Goal: Transaction & Acquisition: Purchase product/service

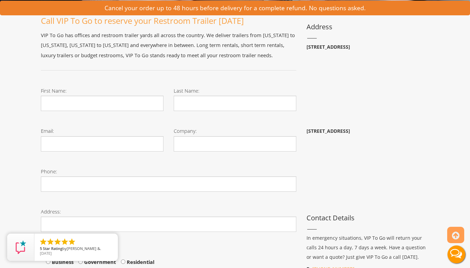
scroll to position [121, 0]
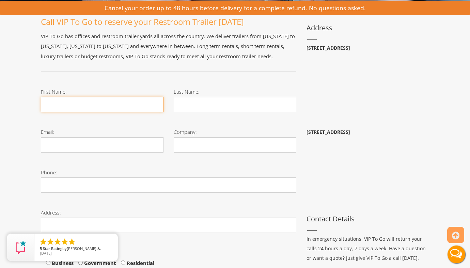
click at [115, 106] on input "First Name:" at bounding box center [102, 104] width 123 height 15
type input "Keshi"
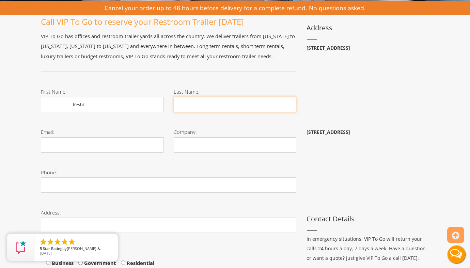
type input "Aamir"
type input "kaamir@govage.com"
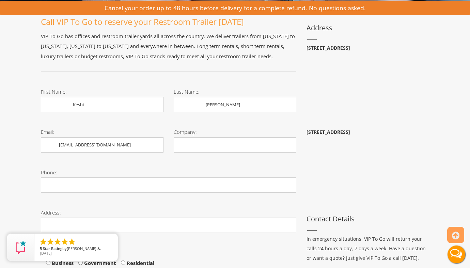
type input "Govage,inc"
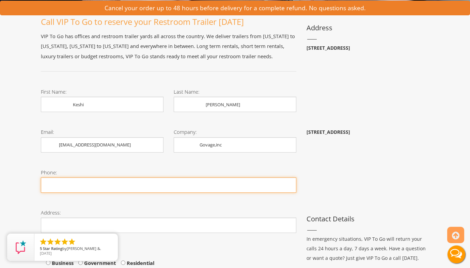
type input "3145144242"
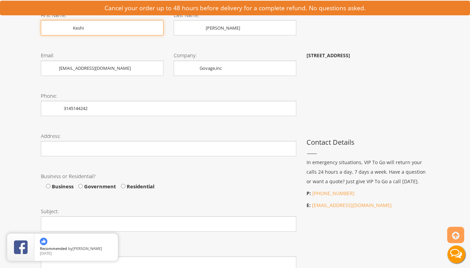
scroll to position [199, 0]
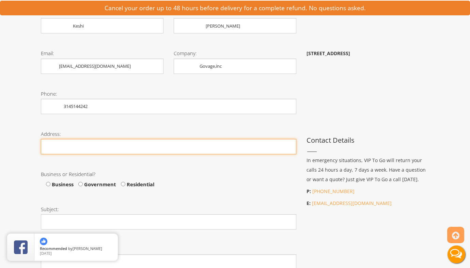
click at [95, 150] on input "Phone:" at bounding box center [168, 146] width 255 height 15
type input "12 Kenwood Dr, Hazelwood MO 63042-2703"
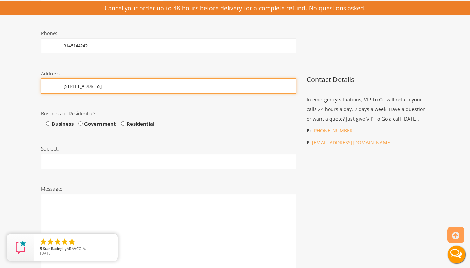
scroll to position [263, 0]
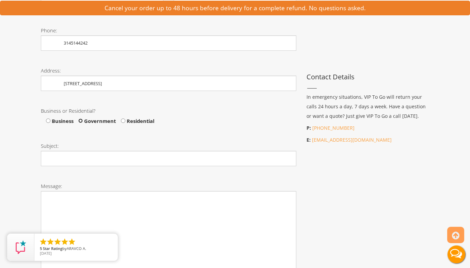
click at [80, 121] on input "Government" at bounding box center [80, 121] width 4 height 4
radio input "true"
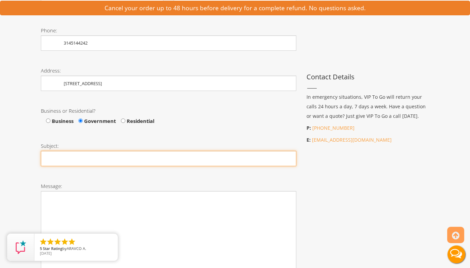
click at [73, 160] on input "Subject:" at bounding box center [168, 158] width 255 height 15
paste input "Quote Request for "Portable Restrooms""
type input "Quote Request for "Portable Restrooms""
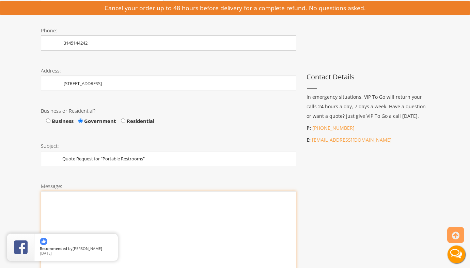
click at [103, 211] on textarea "Message:" at bounding box center [168, 233] width 255 height 85
paste textarea "Hello, Hope you are doing great. Please provide Govt. reseller best pricing for…"
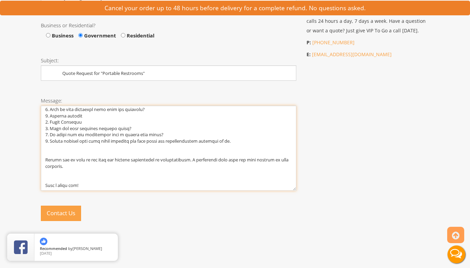
scroll to position [361, 0]
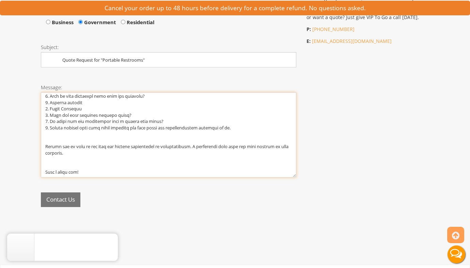
type textarea "Hello, Hope you are doing great. Please provide Govt. reseller best pricing for…"
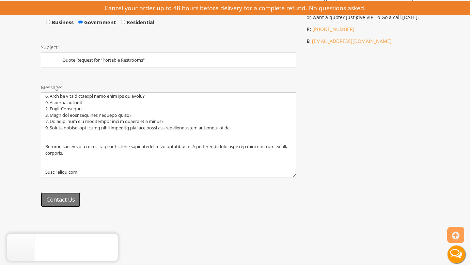
click at [64, 199] on button "Contact Us" at bounding box center [61, 199] width 40 height 15
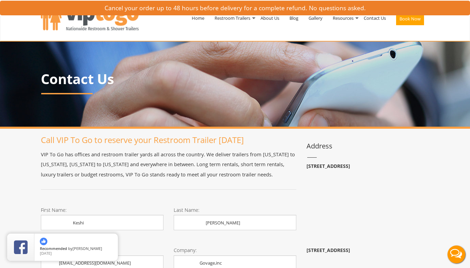
scroll to position [0, 0]
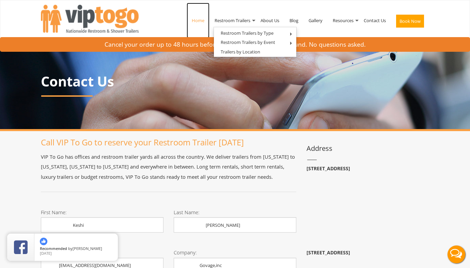
click at [197, 21] on link "Home" at bounding box center [198, 20] width 23 height 35
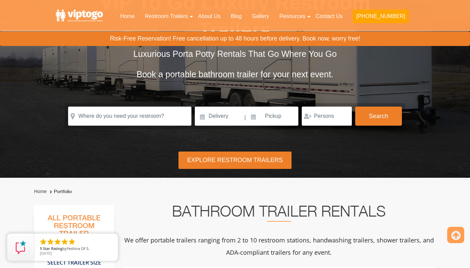
scroll to position [72, 0]
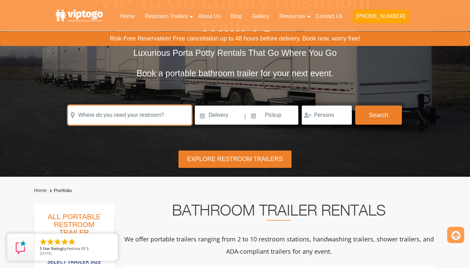
click at [172, 119] on input "text" at bounding box center [129, 115] width 123 height 19
paste input "[GEOGRAPHIC_DATA], [GEOGRAPHIC_DATA]"
type input "West Palm Beach, FL"
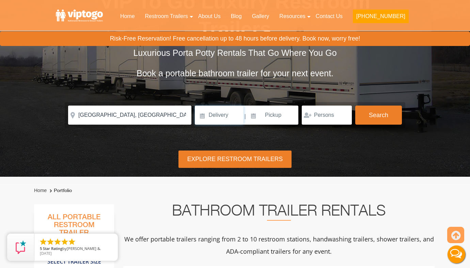
click at [203, 118] on input at bounding box center [219, 115] width 49 height 19
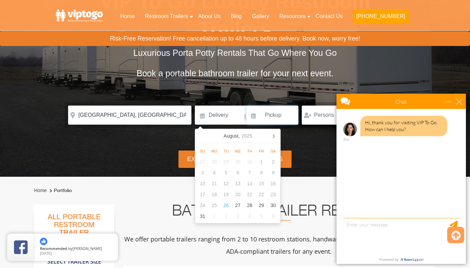
click at [254, 118] on input at bounding box center [273, 115] width 52 height 19
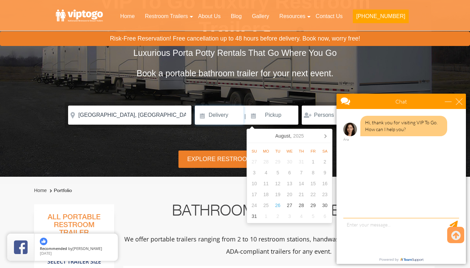
click at [203, 117] on input at bounding box center [219, 115] width 49 height 19
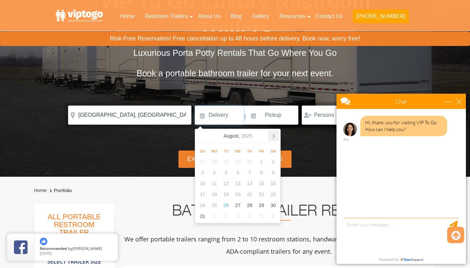
click at [275, 137] on icon at bounding box center [273, 135] width 11 height 11
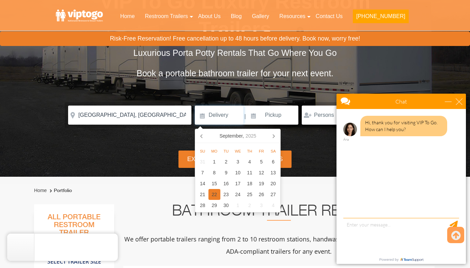
click at [214, 196] on div "22" at bounding box center [214, 194] width 12 height 11
type input "09/22/2025"
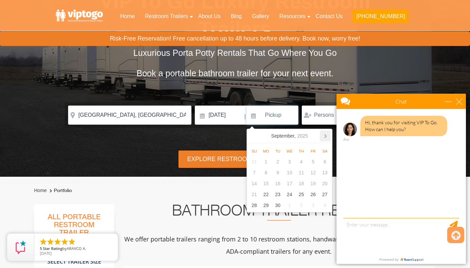
click at [325, 135] on icon at bounding box center [326, 136] width 2 height 3
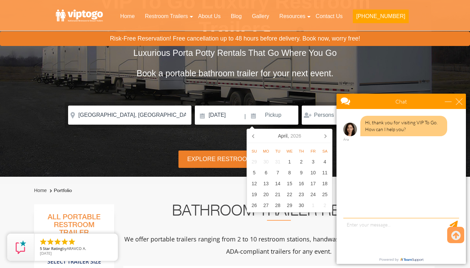
click at [325, 135] on icon at bounding box center [326, 136] width 2 height 3
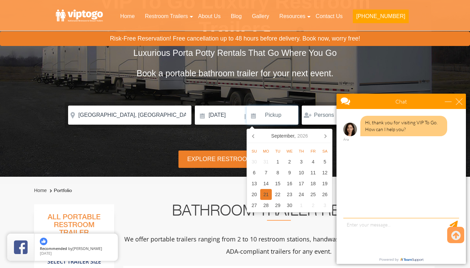
click at [267, 191] on div "21" at bounding box center [266, 194] width 12 height 11
type input "09/21/2026"
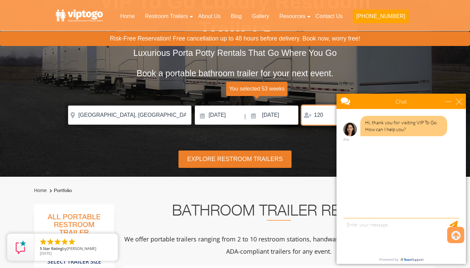
type input "120"
click at [458, 100] on div "close" at bounding box center [459, 101] width 7 height 7
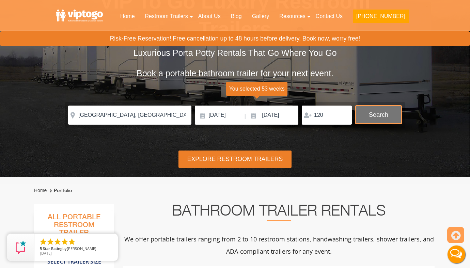
click at [386, 117] on button "Search" at bounding box center [378, 115] width 47 height 18
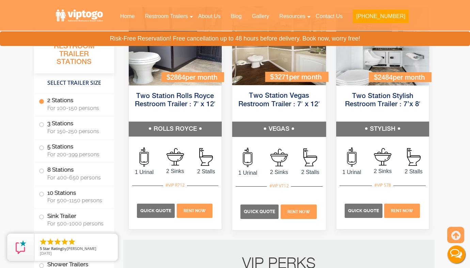
scroll to position [360, 0]
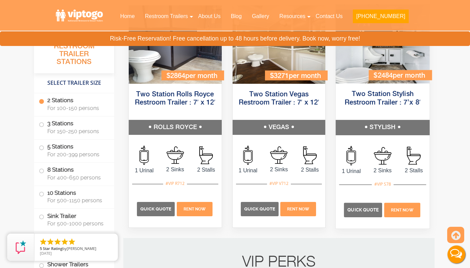
click at [396, 126] on h5 "STYLISH" at bounding box center [383, 127] width 94 height 15
click at [371, 211] on span "Quick Quote" at bounding box center [363, 209] width 31 height 5
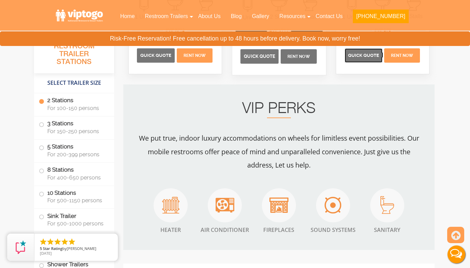
scroll to position [514, 0]
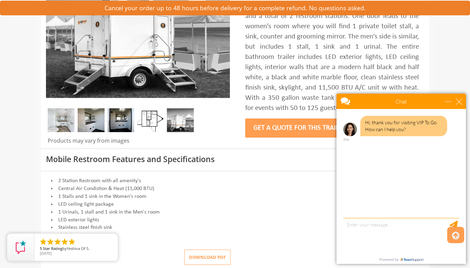
click at [299, 124] on button "Get a Quote for this Trailer" at bounding box center [299, 128] width 109 height 19
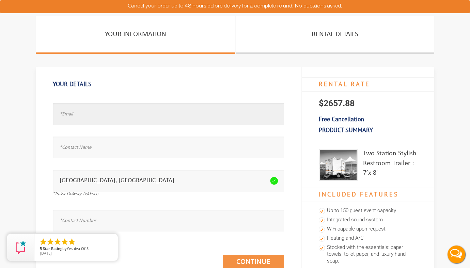
click at [89, 118] on input "text" at bounding box center [168, 113] width 231 height 21
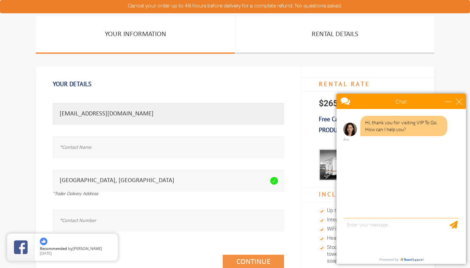
type input "kaamir@govage.com"
type input "Keshi Aamir"
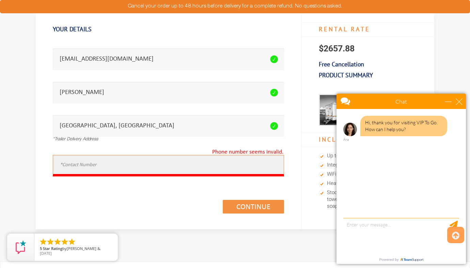
scroll to position [61, 0]
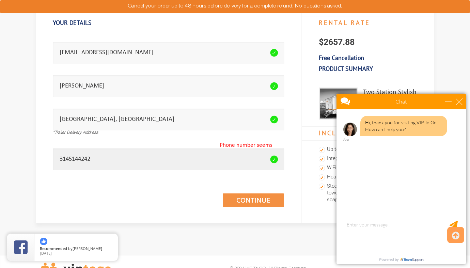
type input "3145144242"
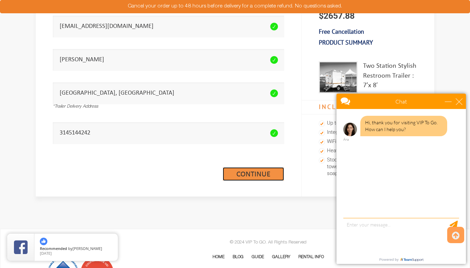
scroll to position [98, 0]
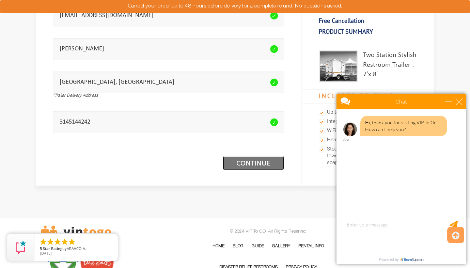
click at [273, 165] on link "Continue (1/3)" at bounding box center [253, 163] width 61 height 14
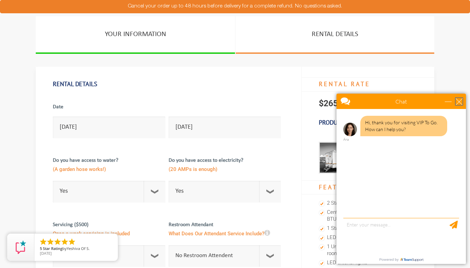
click at [458, 101] on div "close" at bounding box center [459, 101] width 7 height 7
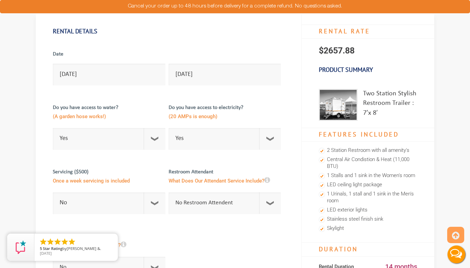
scroll to position [53, 0]
click at [151, 141] on select "Select Option Yes No" at bounding box center [109, 138] width 112 height 21
select select "No"
checkbox input "true"
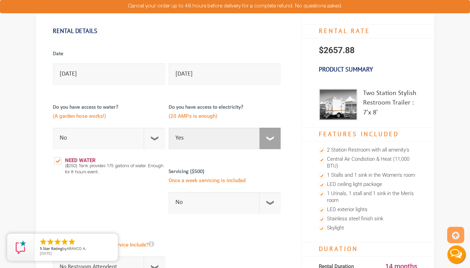
click at [230, 138] on select "Select Option Yes No" at bounding box center [225, 138] width 112 height 21
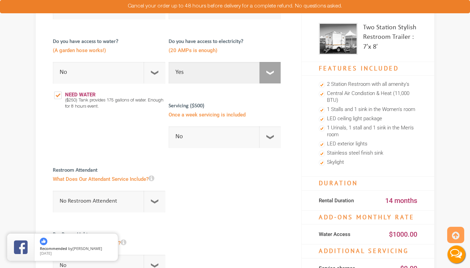
scroll to position [119, 0]
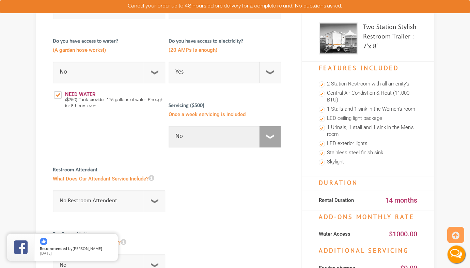
click at [211, 135] on select "No 1 Per Week 2 Per Week 3 Per Week 4 Per Week 5 Per Week 5+" at bounding box center [225, 136] width 112 height 21
click at [269, 143] on select "No 1 Per Week 2 Per Week 3 Per Week 4 Per Week 5 Per Week 5+" at bounding box center [225, 136] width 112 height 21
select select "1"
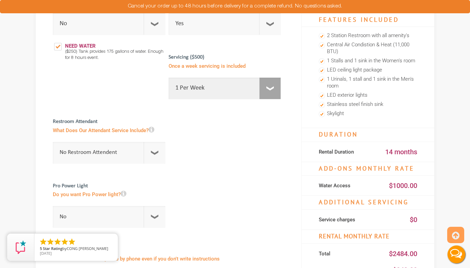
scroll to position [170, 0]
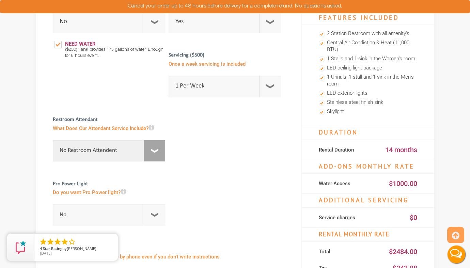
click at [155, 152] on select "No Restroom Attendent Attendant For One/Multiple Events" at bounding box center [109, 150] width 112 height 21
select select "1"
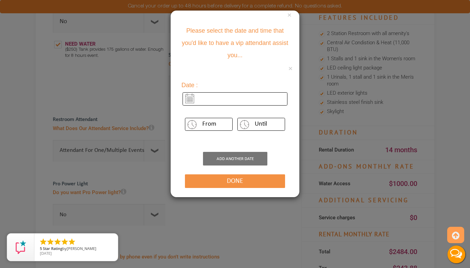
click at [189, 98] on input "text" at bounding box center [235, 98] width 105 height 13
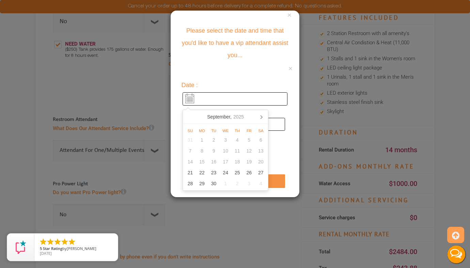
click at [259, 59] on p "Please select the date and time that you'd like to have a vip attendant assist …" at bounding box center [234, 43] width 113 height 37
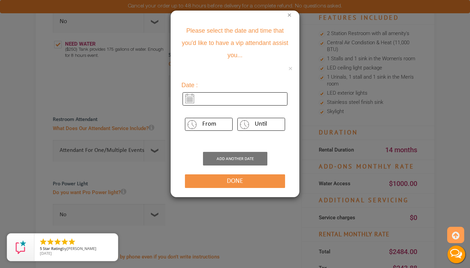
click at [288, 16] on button "×" at bounding box center [289, 15] width 4 height 7
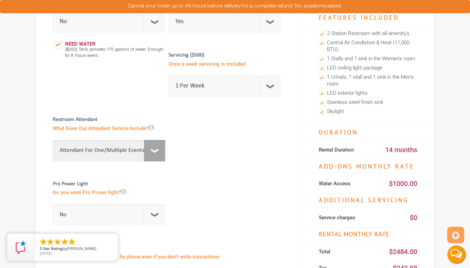
click at [154, 153] on select "No Restroom Attendent Attendant For One/Multiple Events" at bounding box center [109, 150] width 112 height 21
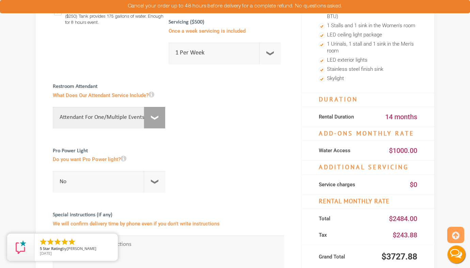
scroll to position [203, 0]
click at [130, 122] on select "No Restroom Attendent Attendant For One/Multiple Events" at bounding box center [109, 117] width 112 height 21
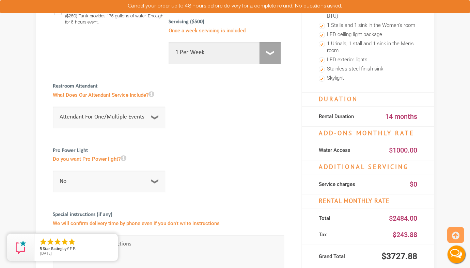
click at [215, 54] on select "No 1 Per Week 2 Per Week 3 Per Week 4 Per Week 5 Per Week 5+" at bounding box center [225, 52] width 112 height 21
click at [157, 116] on select "No Restroom Attendent Attendant For One/Multiple Events" at bounding box center [109, 117] width 112 height 21
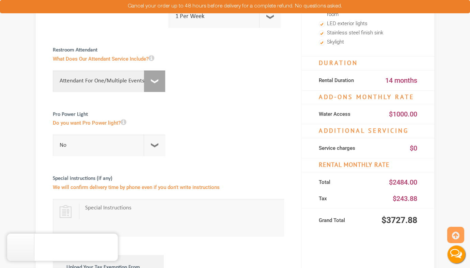
scroll to position [240, 0]
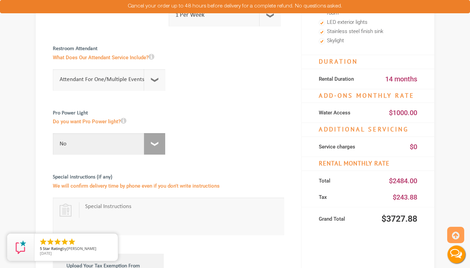
click at [111, 147] on select "No For 1 Week ($195) For 1 Month ($395)" at bounding box center [109, 143] width 112 height 21
select select "for_one_week"
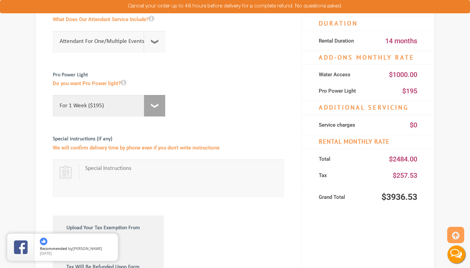
scroll to position [281, 0]
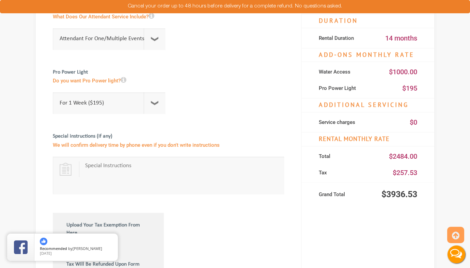
click at [172, 167] on textarea at bounding box center [182, 175] width 194 height 27
paste textarea "Shall be in new or like-new condition, clean, neat in appearance, no visible si…"
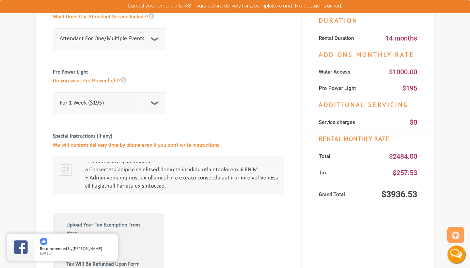
scroll to position [145, 0]
paste textarea "Site Visit is mandatory. The Prime Contractor may send a sub to the site visit;…"
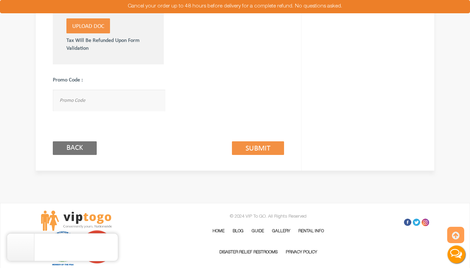
scroll to position [513, 0]
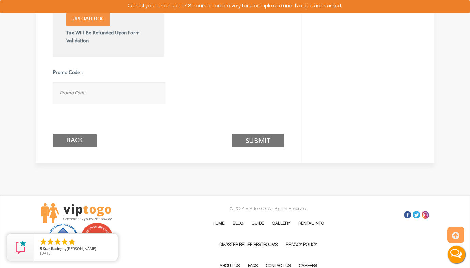
type textarea "Shall be in new or like-new condition, clean, neat in appearance, no visible si…"
click at [268, 141] on link "Submit (2/3)" at bounding box center [258, 141] width 52 height 14
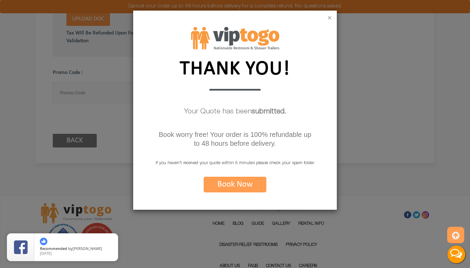
click at [331, 19] on button "×" at bounding box center [330, 18] width 4 height 7
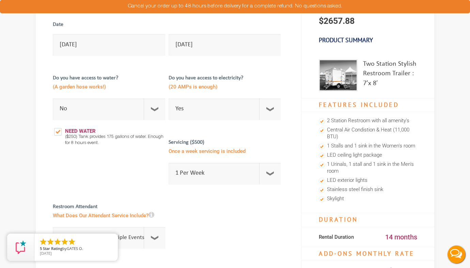
scroll to position [0, 0]
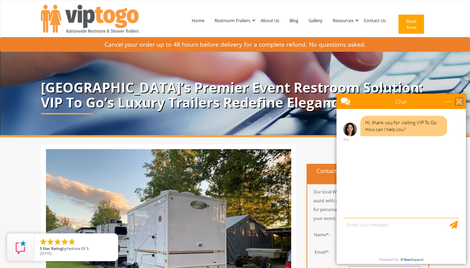
click at [459, 103] on div "close" at bounding box center [459, 101] width 7 height 7
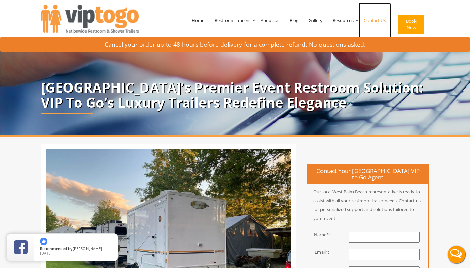
click at [375, 21] on link "Contact Us" at bounding box center [375, 20] width 32 height 35
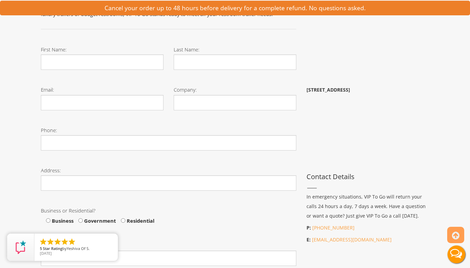
scroll to position [92, 0]
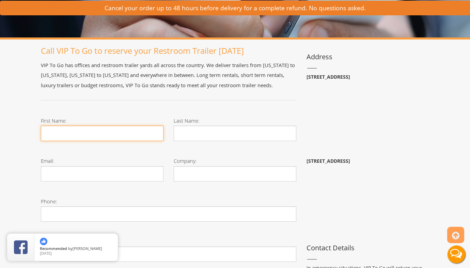
click at [102, 134] on input "First Name:" at bounding box center [102, 133] width 123 height 15
type input "Keshi"
type input "[PERSON_NAME]"
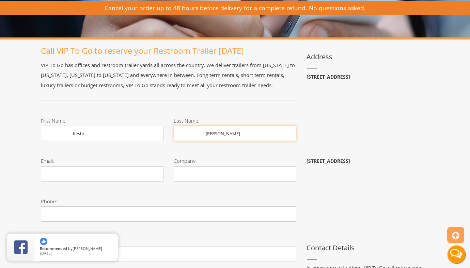
type input "[EMAIL_ADDRESS][DOMAIN_NAME]"
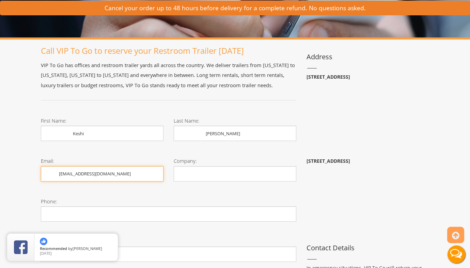
type input "Govage,inc"
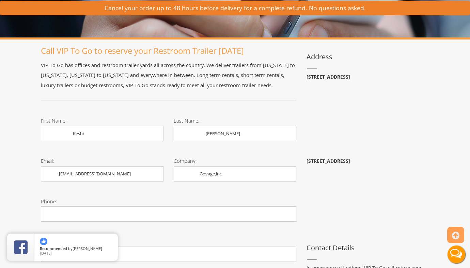
type input "3145144242"
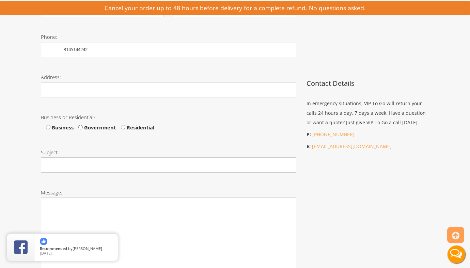
scroll to position [256, 0]
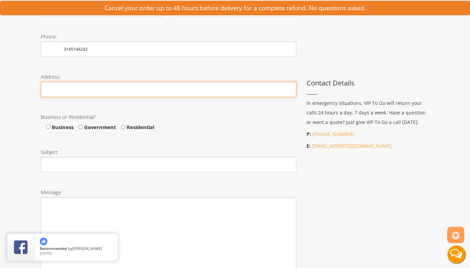
click at [118, 91] on input "Phone:" at bounding box center [168, 89] width 255 height 15
type input "[STREET_ADDRESS]"
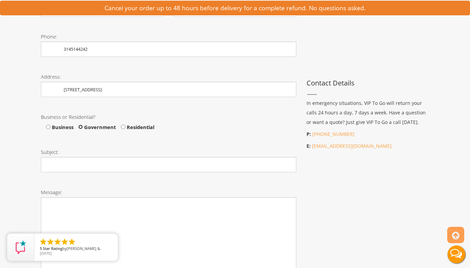
click at [81, 126] on input "Government" at bounding box center [80, 127] width 4 height 4
radio input "true"
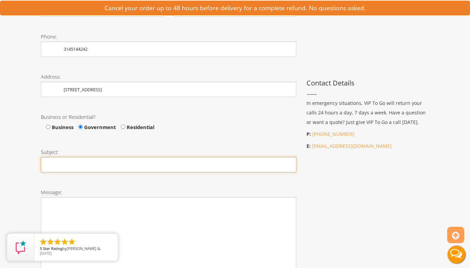
click at [101, 171] on input "Subject:" at bounding box center [168, 164] width 255 height 15
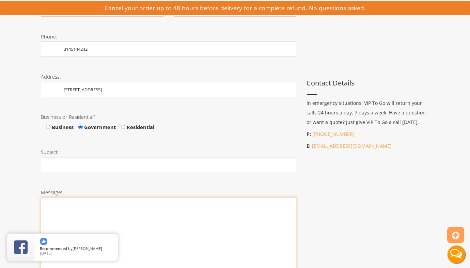
click at [187, 226] on textarea "Message:" at bounding box center [168, 239] width 255 height 85
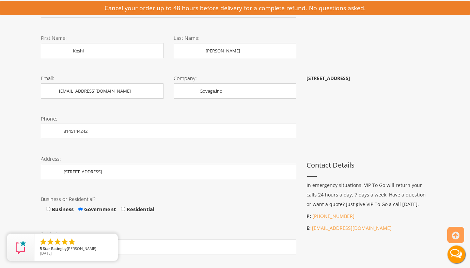
scroll to position [183, 0]
